Goal: Navigation & Orientation: Find specific page/section

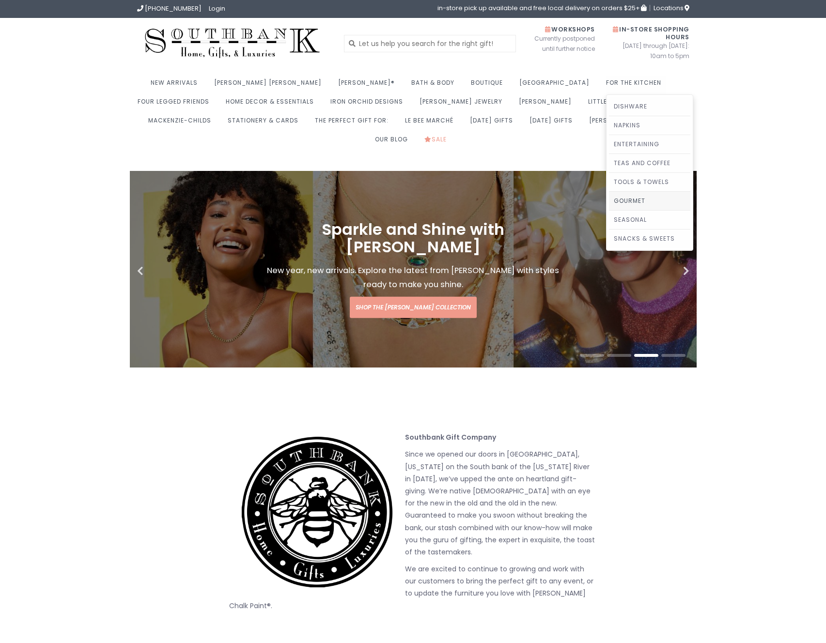
click at [609, 203] on link "Gourmet" at bounding box center [649, 201] width 81 height 18
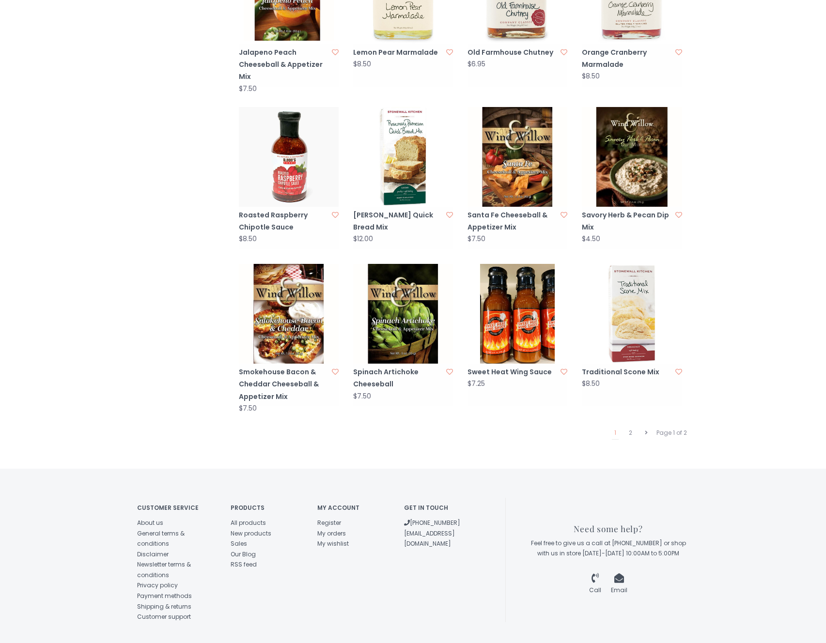
scroll to position [792, 0]
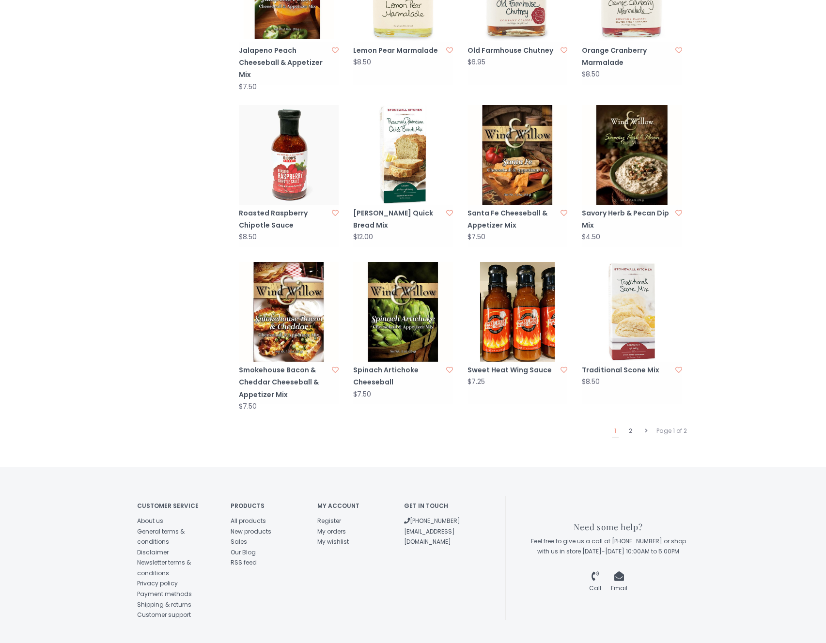
click at [631, 425] on link "2" at bounding box center [631, 431] width 8 height 13
